Goal: Task Accomplishment & Management: Use online tool/utility

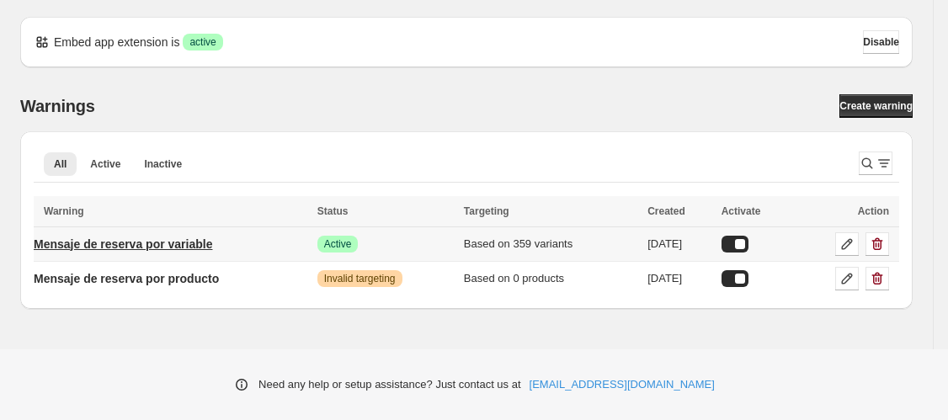
click at [147, 249] on p "Mensaje de reserva por variable" at bounding box center [123, 244] width 179 height 17
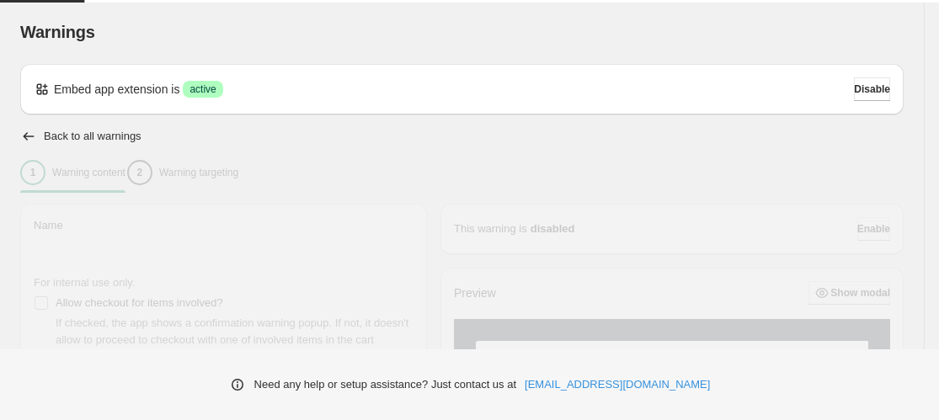
type input "**********"
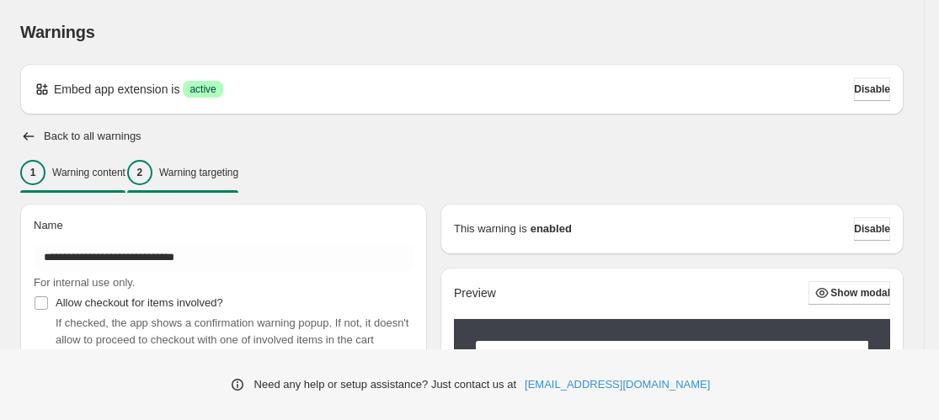
click at [215, 175] on p "Warning targeting" at bounding box center [198, 172] width 79 height 13
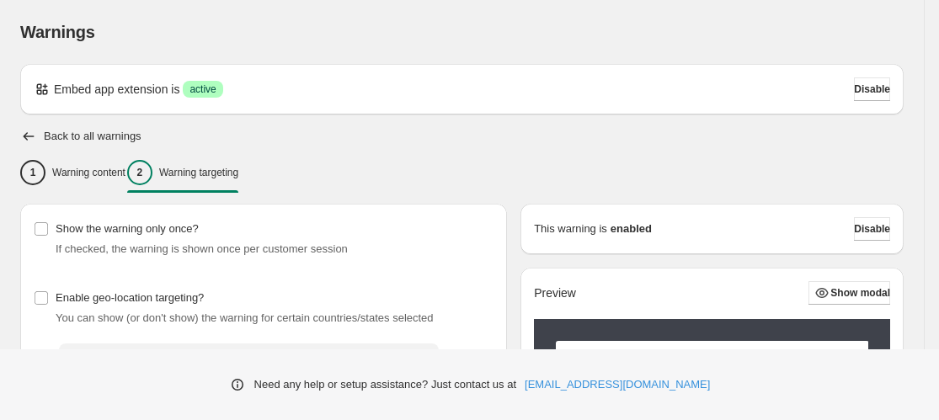
scroll to position [450, 0]
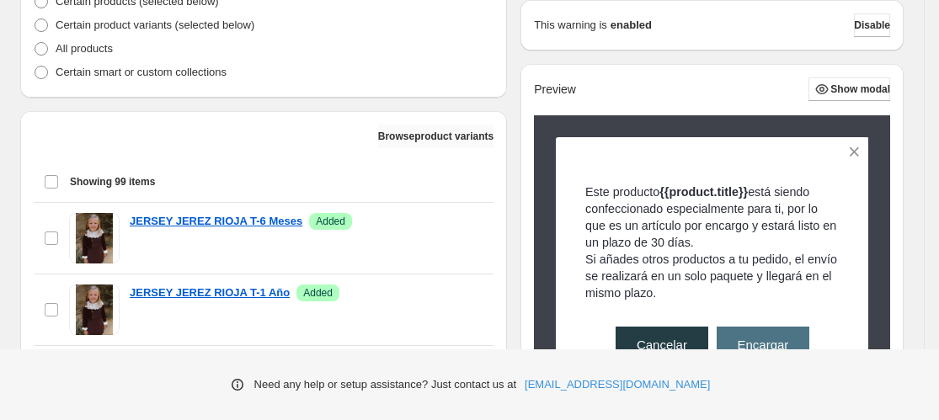
click at [380, 142] on span "Browse product variants" at bounding box center [435, 136] width 115 height 13
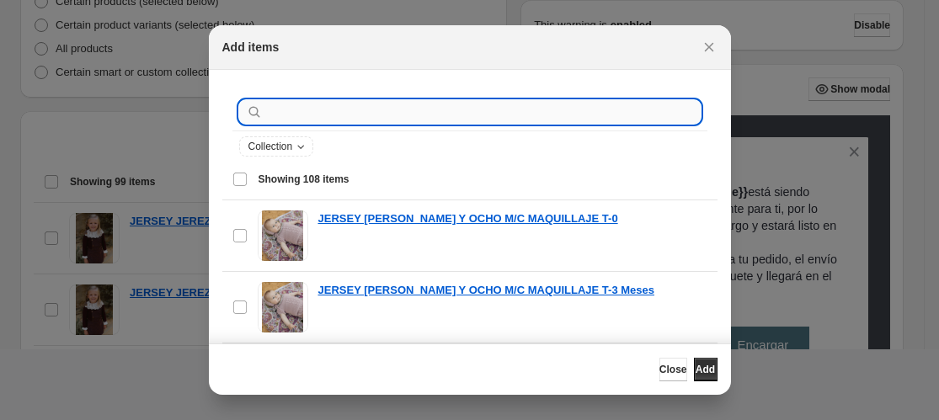
click at [301, 116] on input ":r1a:" at bounding box center [483, 112] width 435 height 24
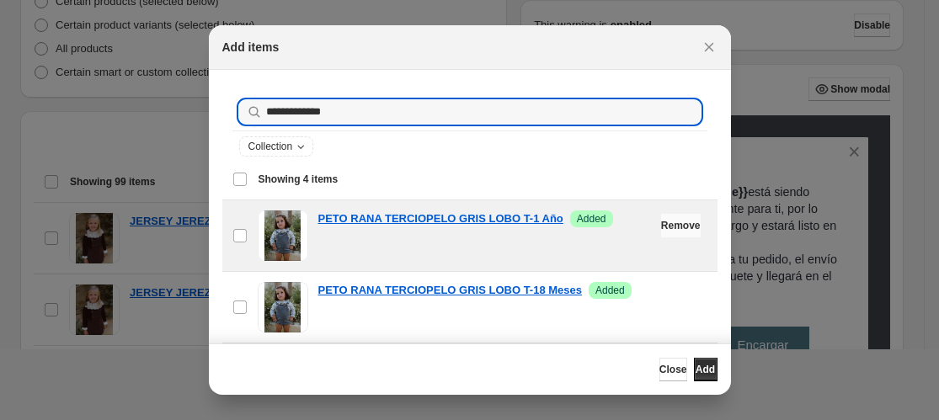
click at [661, 223] on span "Remove" at bounding box center [681, 225] width 40 height 13
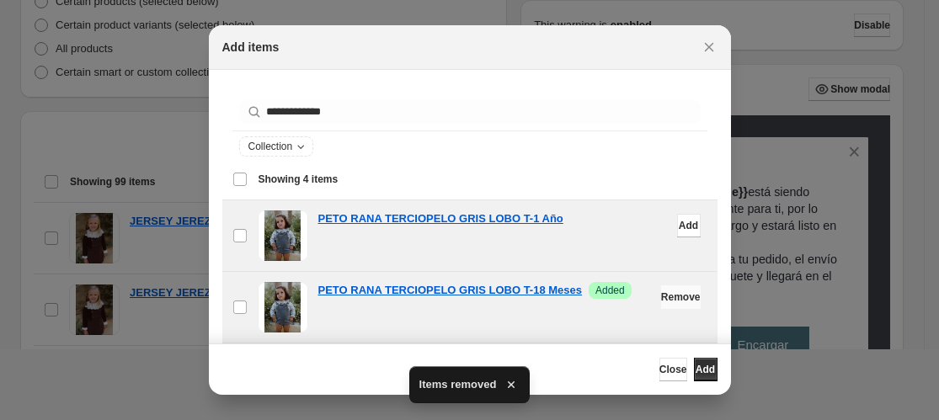
click at [661, 302] on span "Remove" at bounding box center [681, 297] width 40 height 13
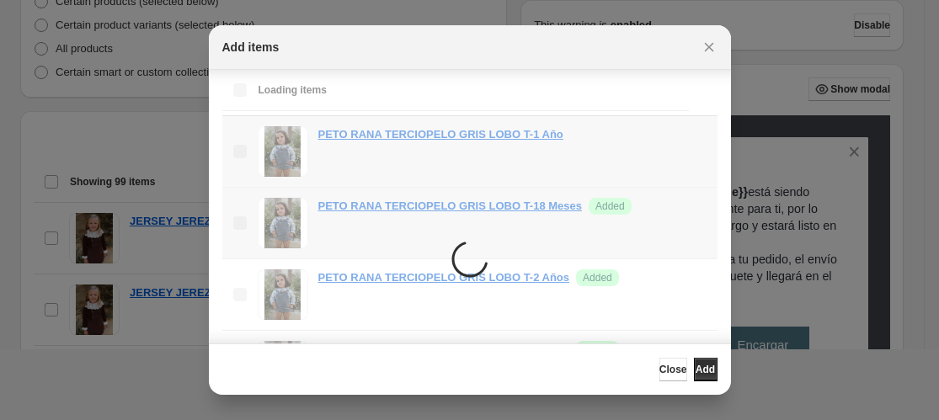
scroll to position [168, 0]
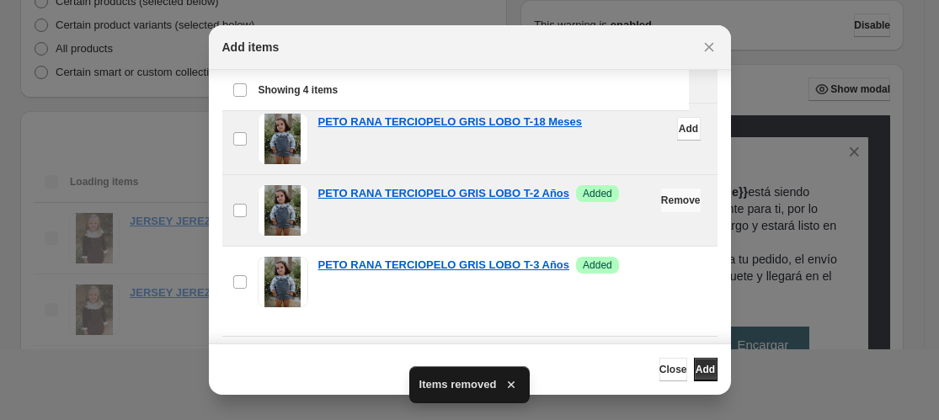
click at [661, 202] on span "Remove" at bounding box center [681, 200] width 40 height 13
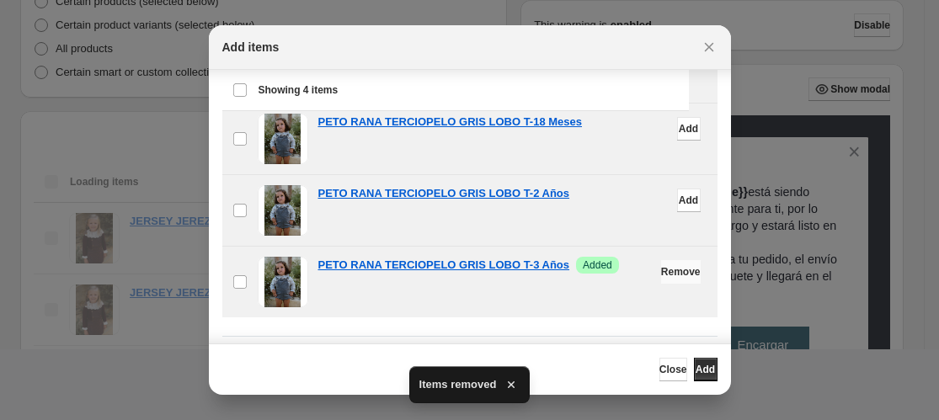
click at [661, 279] on button "Remove" at bounding box center [681, 272] width 40 height 24
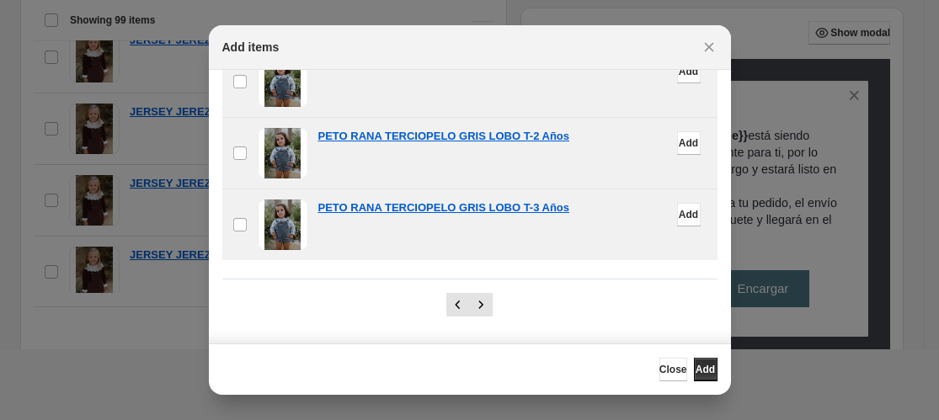
scroll to position [0, 0]
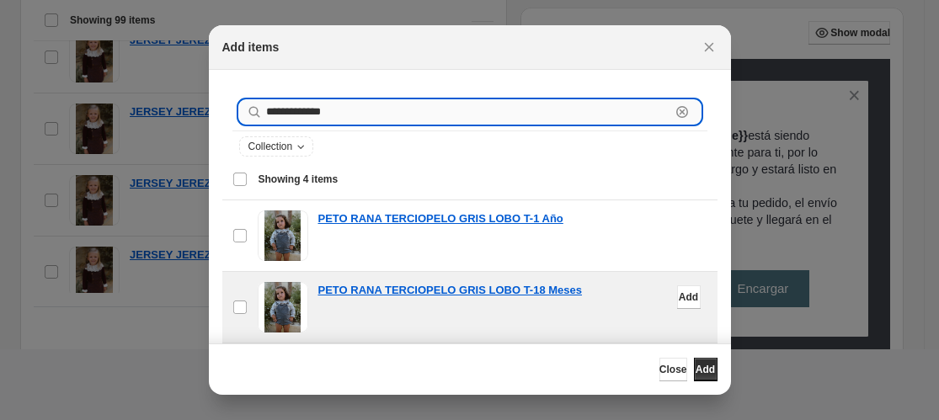
click at [339, 115] on input "**********" at bounding box center [468, 112] width 404 height 24
click at [352, 111] on input "**********" at bounding box center [468, 112] width 404 height 24
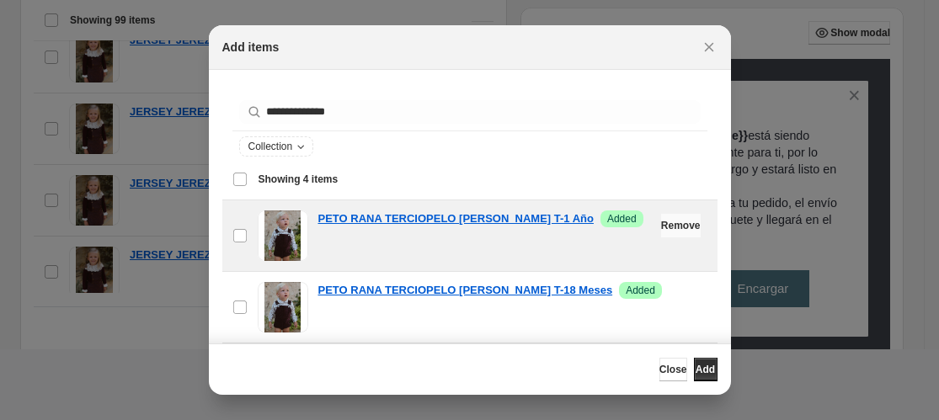
click at [661, 229] on span "Remove" at bounding box center [681, 225] width 40 height 13
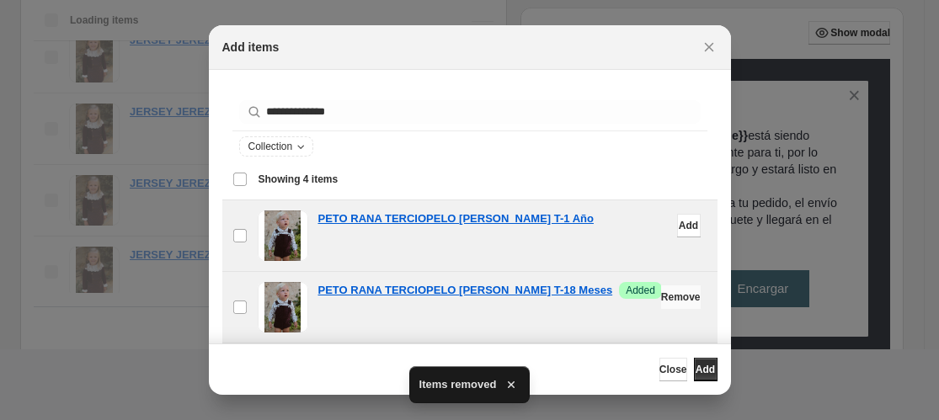
click at [661, 296] on span "Remove" at bounding box center [681, 297] width 40 height 13
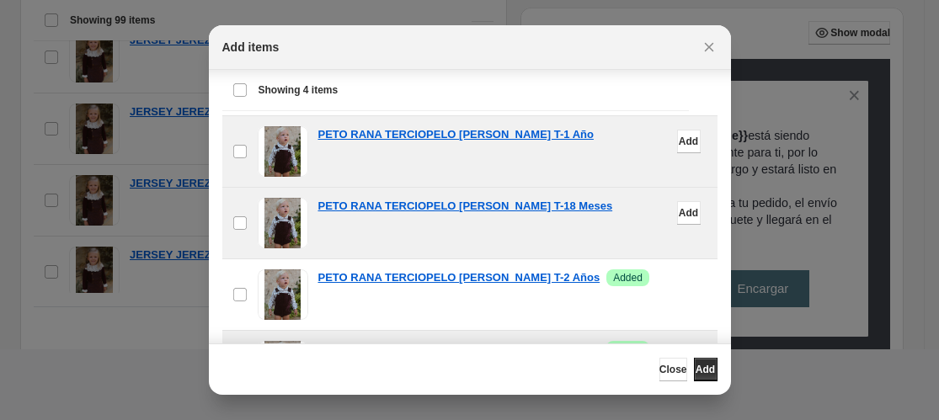
scroll to position [168, 0]
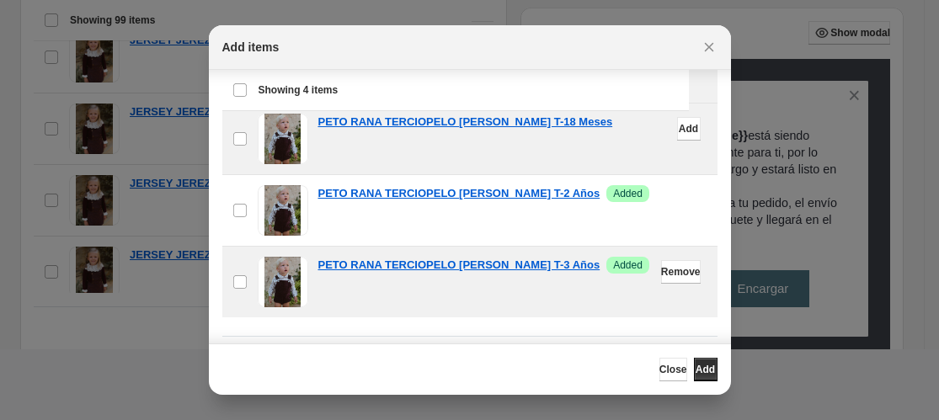
click at [661, 279] on button "Remove" at bounding box center [681, 272] width 40 height 24
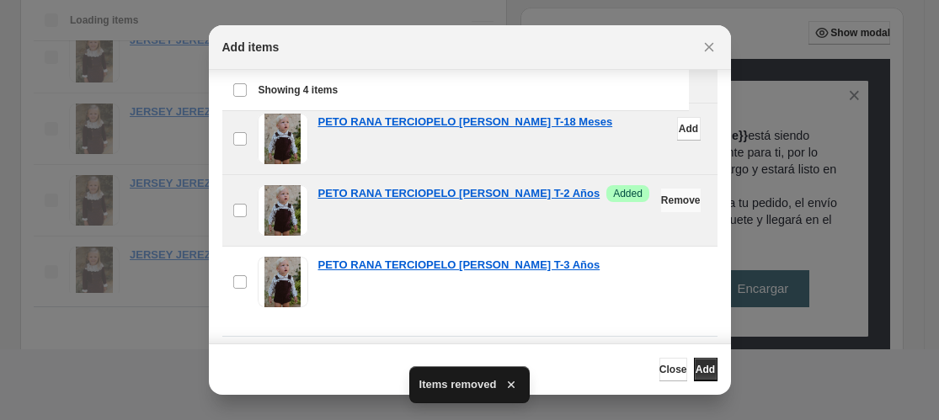
click at [661, 200] on span "Remove" at bounding box center [681, 200] width 40 height 13
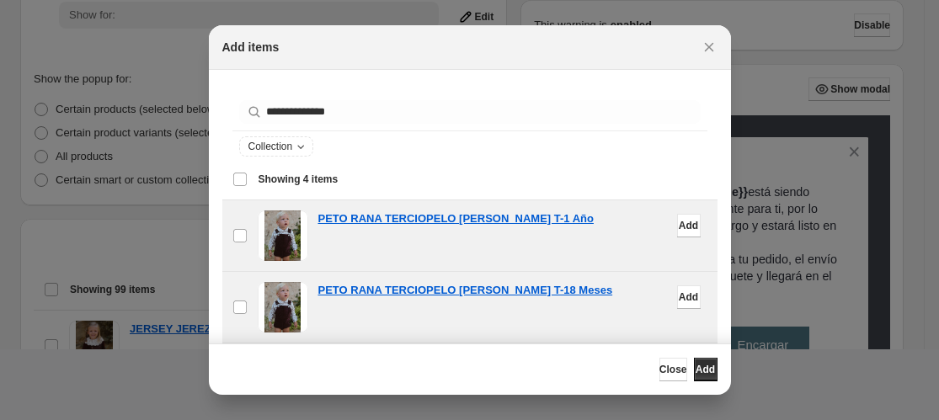
scroll to position [426, 0]
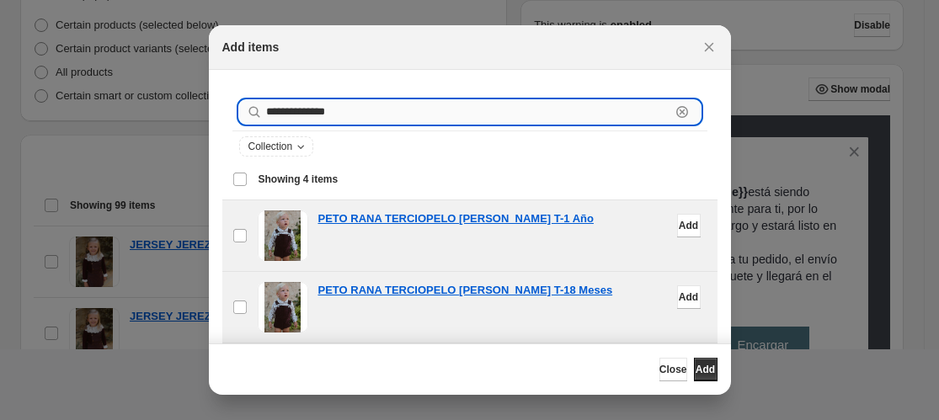
click at [352, 113] on input "**********" at bounding box center [468, 112] width 404 height 24
click at [369, 109] on input "**********" at bounding box center [468, 112] width 404 height 24
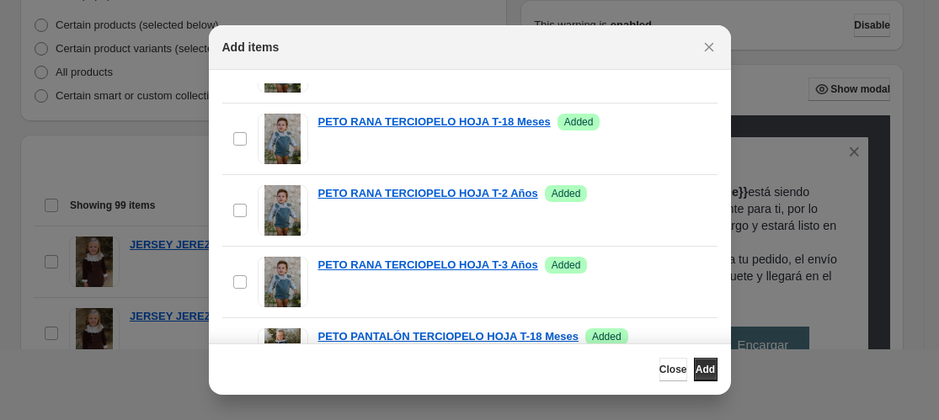
scroll to position [337, 0]
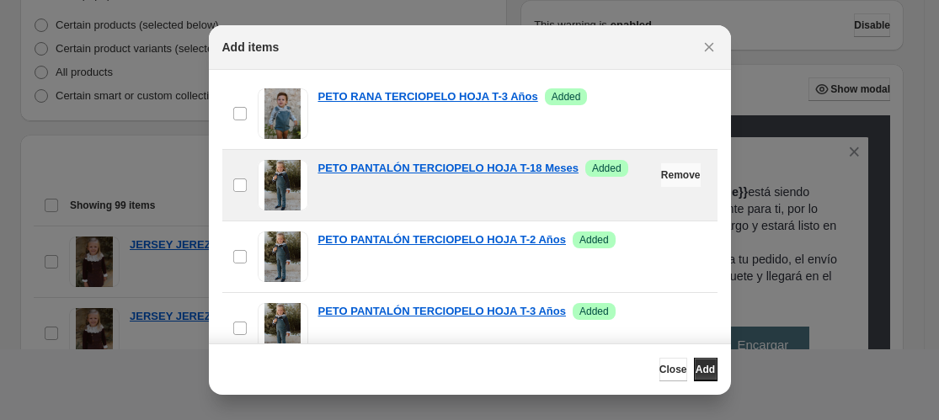
type input "*********"
click at [661, 179] on span "Remove" at bounding box center [681, 174] width 40 height 13
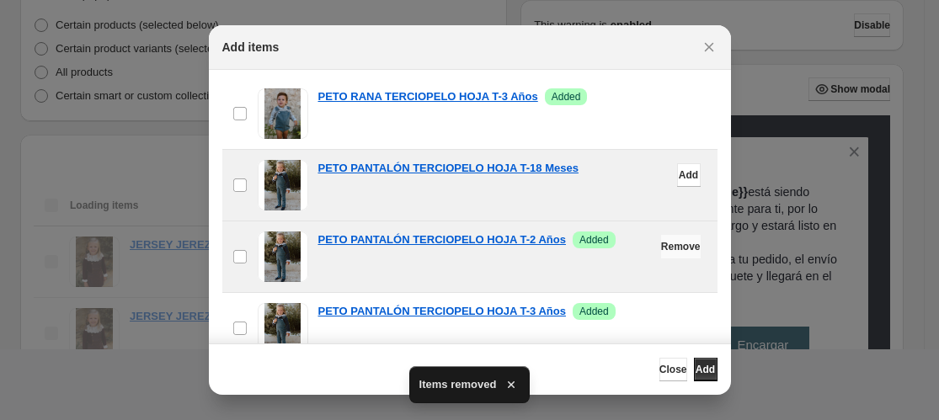
click at [661, 245] on span "Remove" at bounding box center [681, 246] width 40 height 13
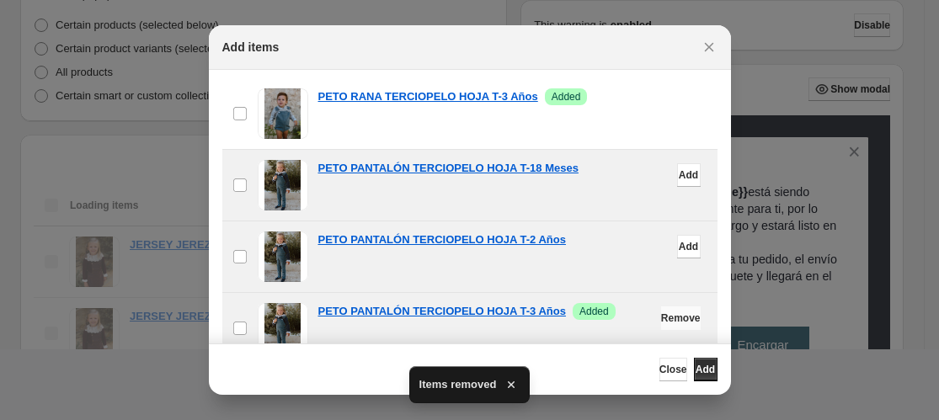
click at [661, 318] on span "Remove" at bounding box center [681, 318] width 40 height 13
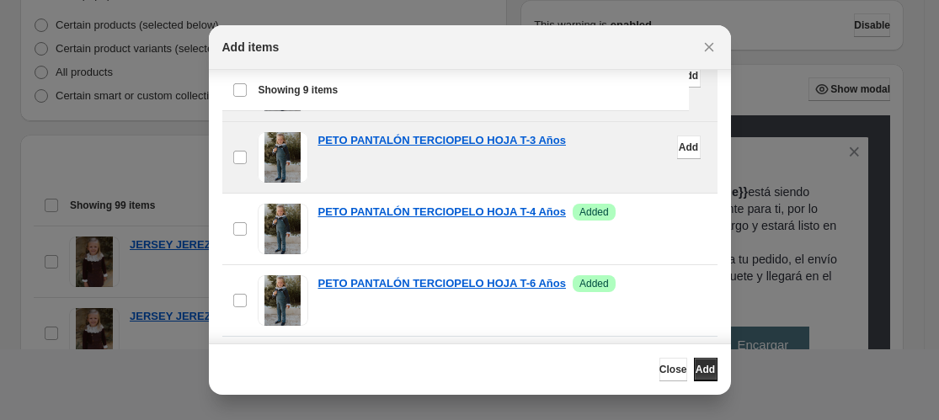
scroll to position [226, 0]
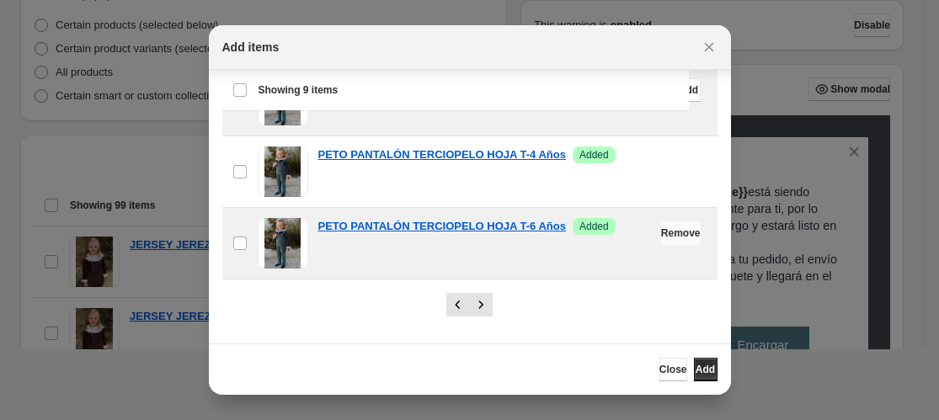
click at [661, 236] on span "Remove" at bounding box center [681, 233] width 40 height 13
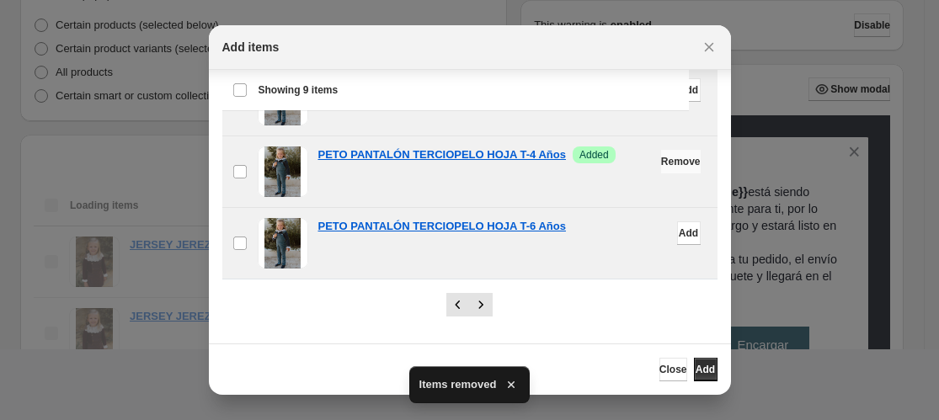
click at [661, 164] on span "Remove" at bounding box center [681, 161] width 40 height 13
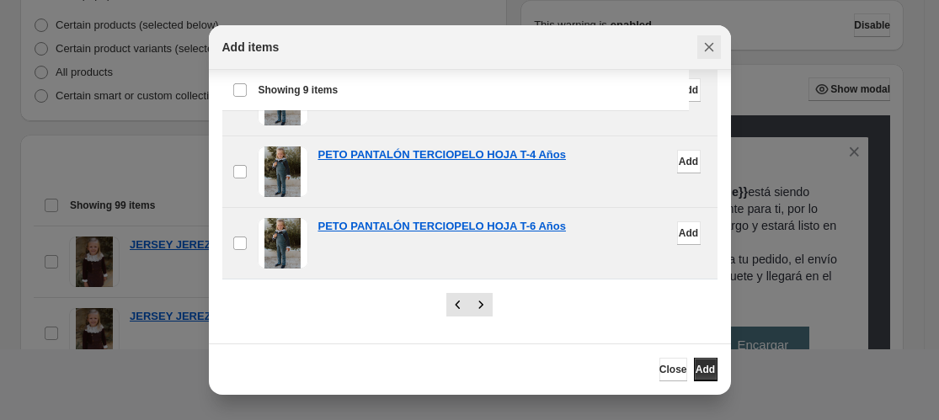
click at [709, 44] on icon "Close" at bounding box center [709, 47] width 17 height 17
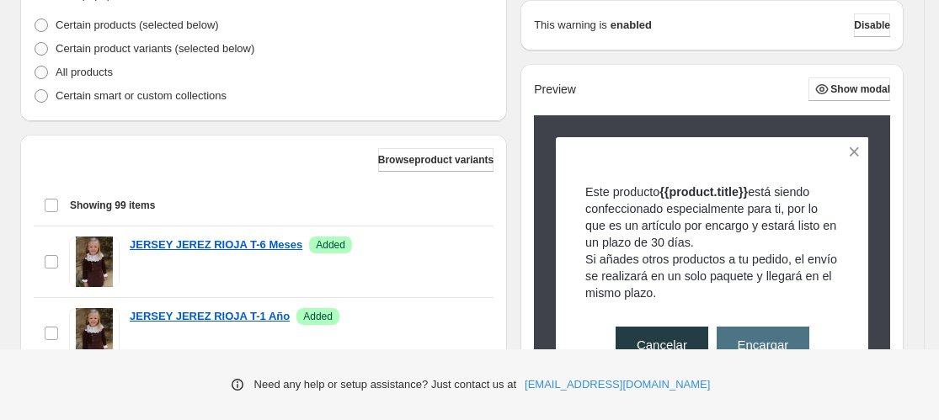
scroll to position [450, 0]
